Goal: Task Accomplishment & Management: Complete application form

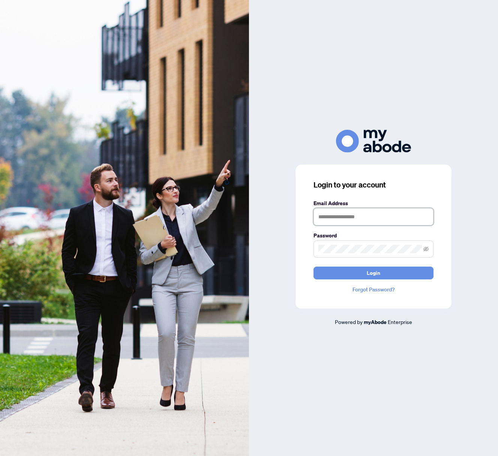
type input "**********"
click at [338, 276] on button "Login" at bounding box center [374, 273] width 120 height 13
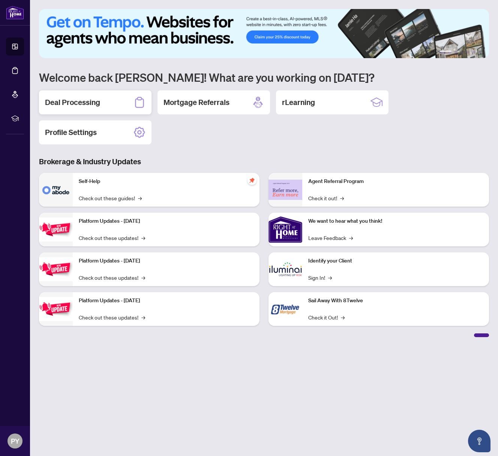
click at [98, 104] on h2 "Deal Processing" at bounding box center [72, 102] width 55 height 11
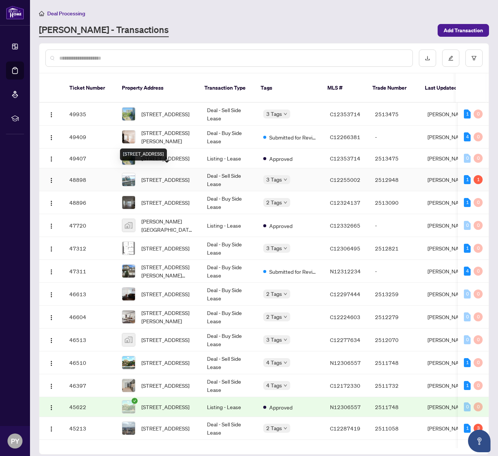
click at [176, 176] on span "[STREET_ADDRESS]" at bounding box center [165, 180] width 48 height 8
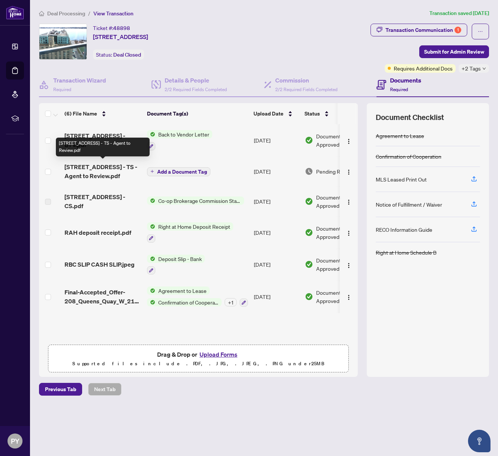
click at [128, 171] on span "[STREET_ADDRESS] - TS - Agent to Review.pdf" at bounding box center [103, 171] width 77 height 18
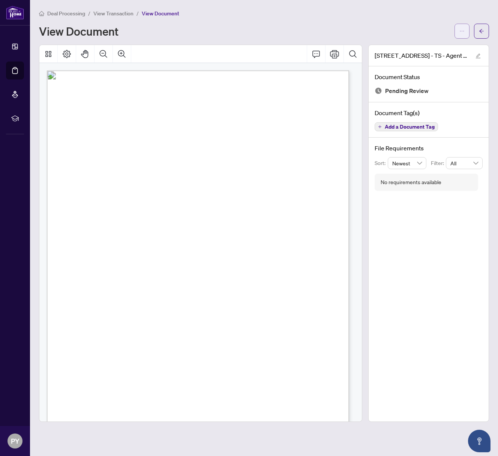
click at [465, 32] on button "button" at bounding box center [462, 31] width 15 height 15
click at [454, 46] on span "Download" at bounding box center [435, 47] width 57 height 8
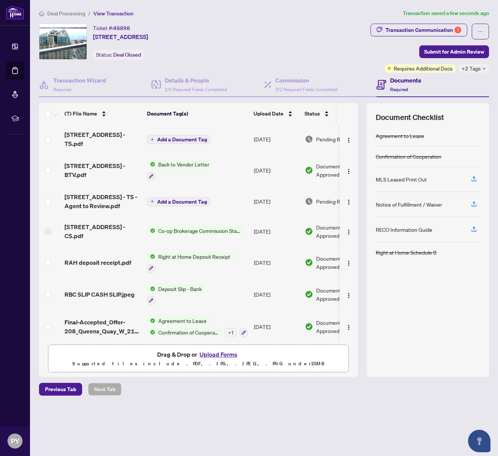
drag, startPoint x: 312, startPoint y: 355, endPoint x: 295, endPoint y: 318, distance: 41.0
click at [312, 355] on div "Drag & Drop or Upload Forms Supported files include .PDF, .JPG, .JPEG, .PNG und…" at bounding box center [198, 359] width 291 height 19
click at [191, 137] on span "Add a Document Tag" at bounding box center [182, 139] width 50 height 5
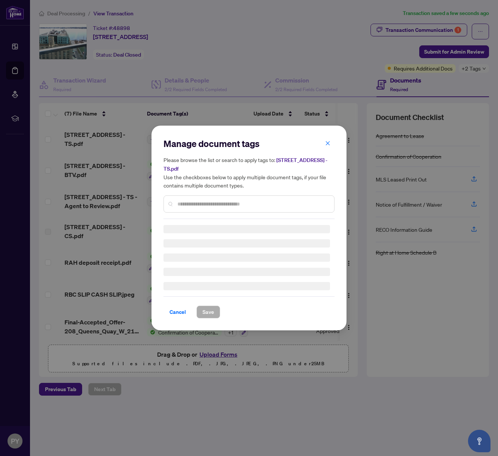
click at [209, 204] on div "Manage document tags Please browse the list or search to apply tags to: 208 Que…" at bounding box center [249, 178] width 171 height 81
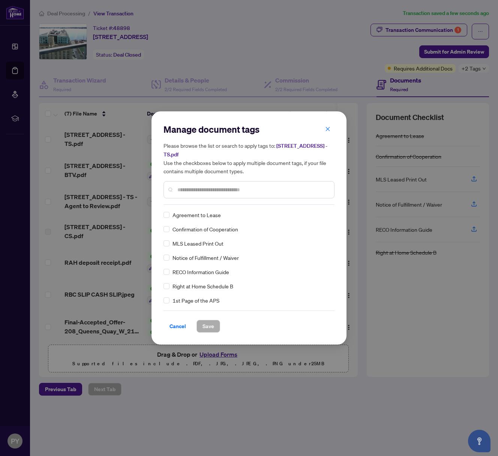
click at [203, 192] on input "text" at bounding box center [252, 190] width 151 height 8
type input "*****"
click at [210, 327] on span "Save" at bounding box center [209, 326] width 12 height 12
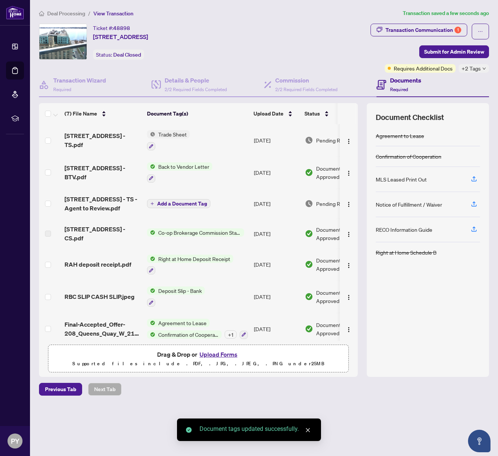
click at [428, 53] on span "Submit for Admin Review" at bounding box center [454, 52] width 60 height 12
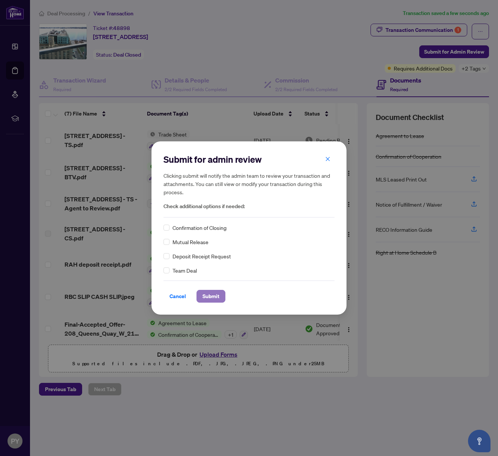
click at [212, 297] on span "Submit" at bounding box center [211, 296] width 17 height 12
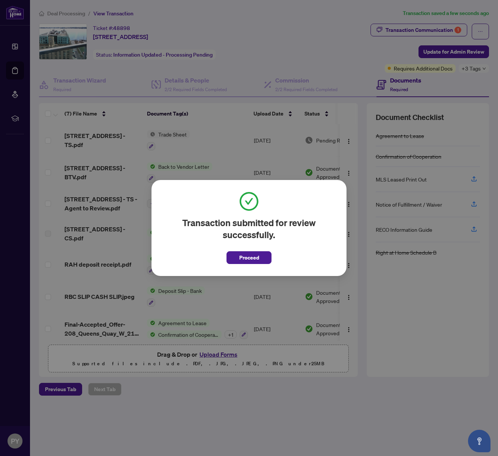
click at [284, 191] on div "Transaction submitted for review successfully. Proceed Cancel OK" at bounding box center [249, 228] width 195 height 96
click at [255, 257] on span "Proceed" at bounding box center [249, 258] width 20 height 12
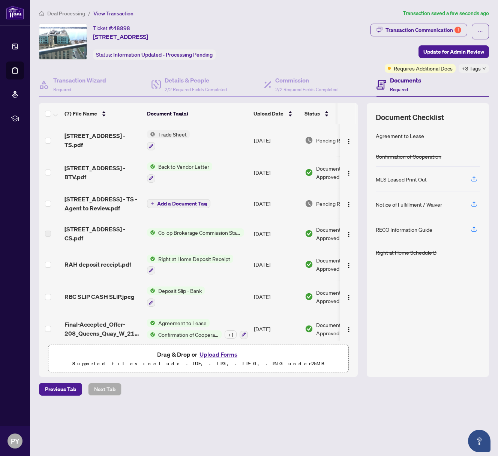
click at [254, 259] on td "[DATE]" at bounding box center [276, 265] width 51 height 32
